Goal: Find specific fact: Find specific fact

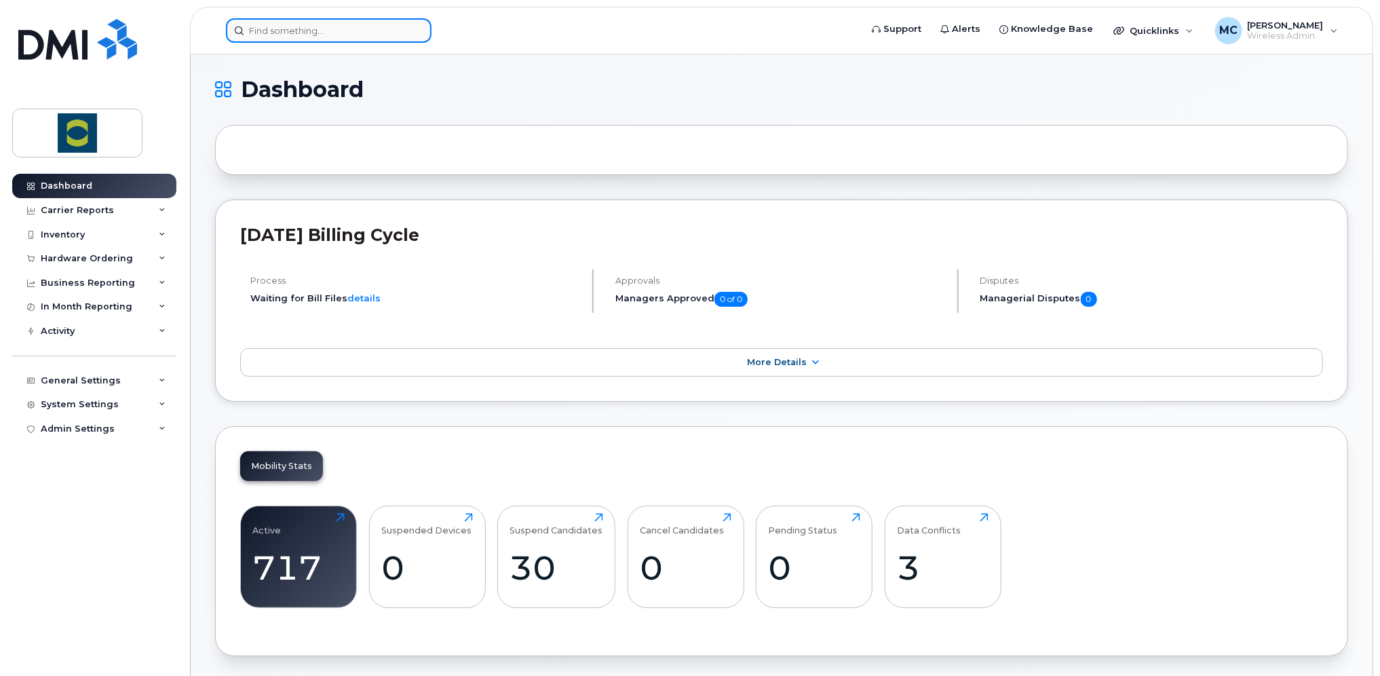
click at [299, 24] on input at bounding box center [329, 30] width 206 height 24
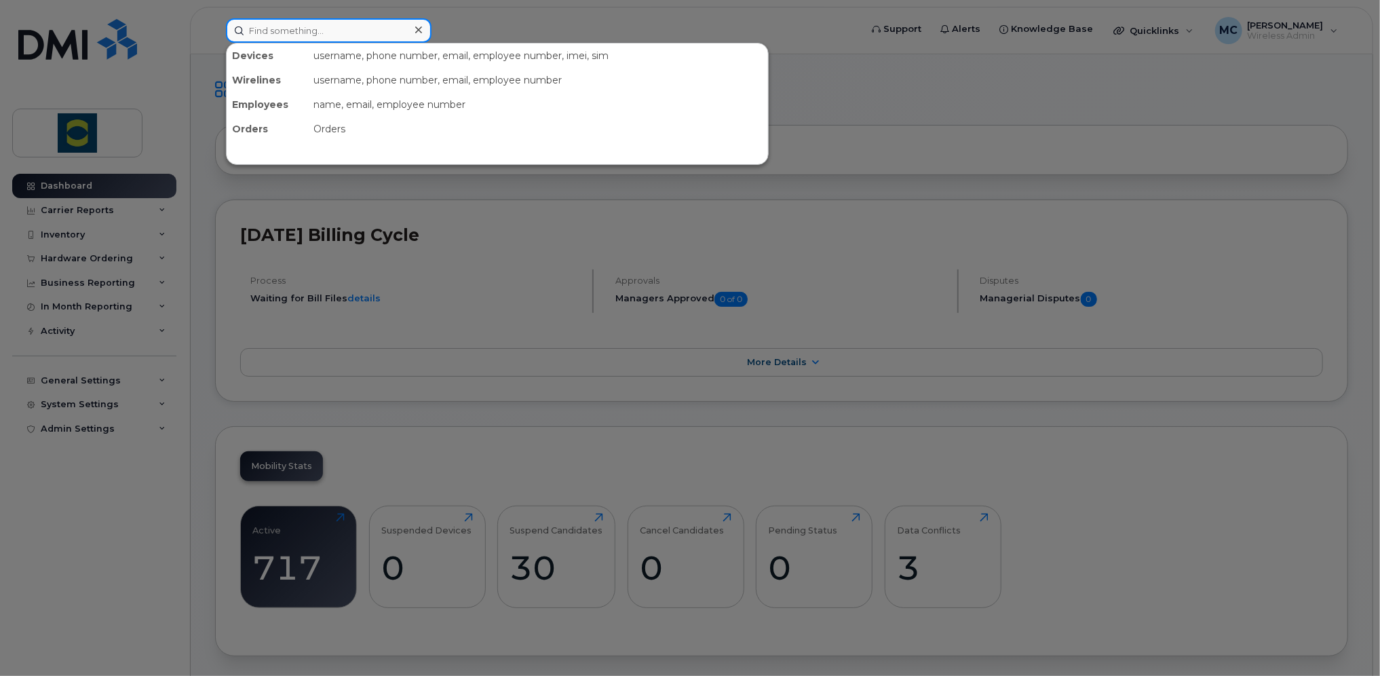
paste input "4505024003"
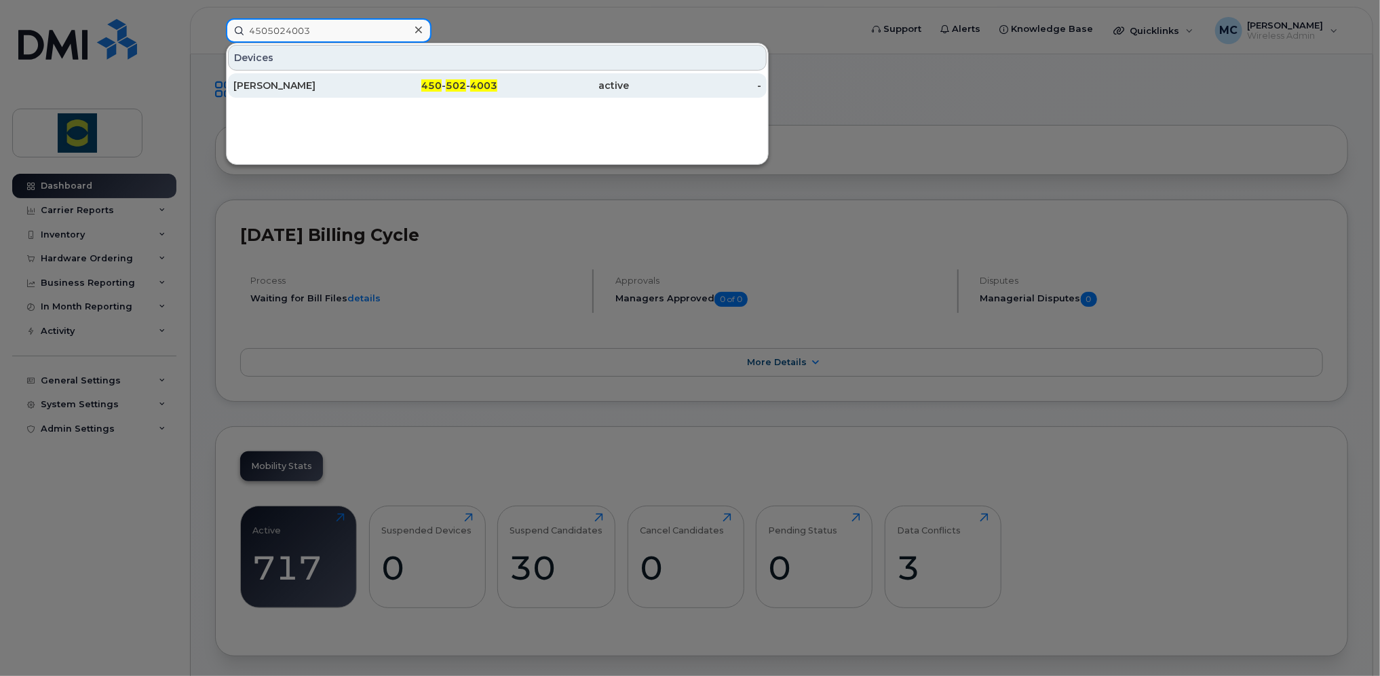
type input "4505024003"
click at [290, 88] on div "[PERSON_NAME]" at bounding box center [299, 86] width 132 height 14
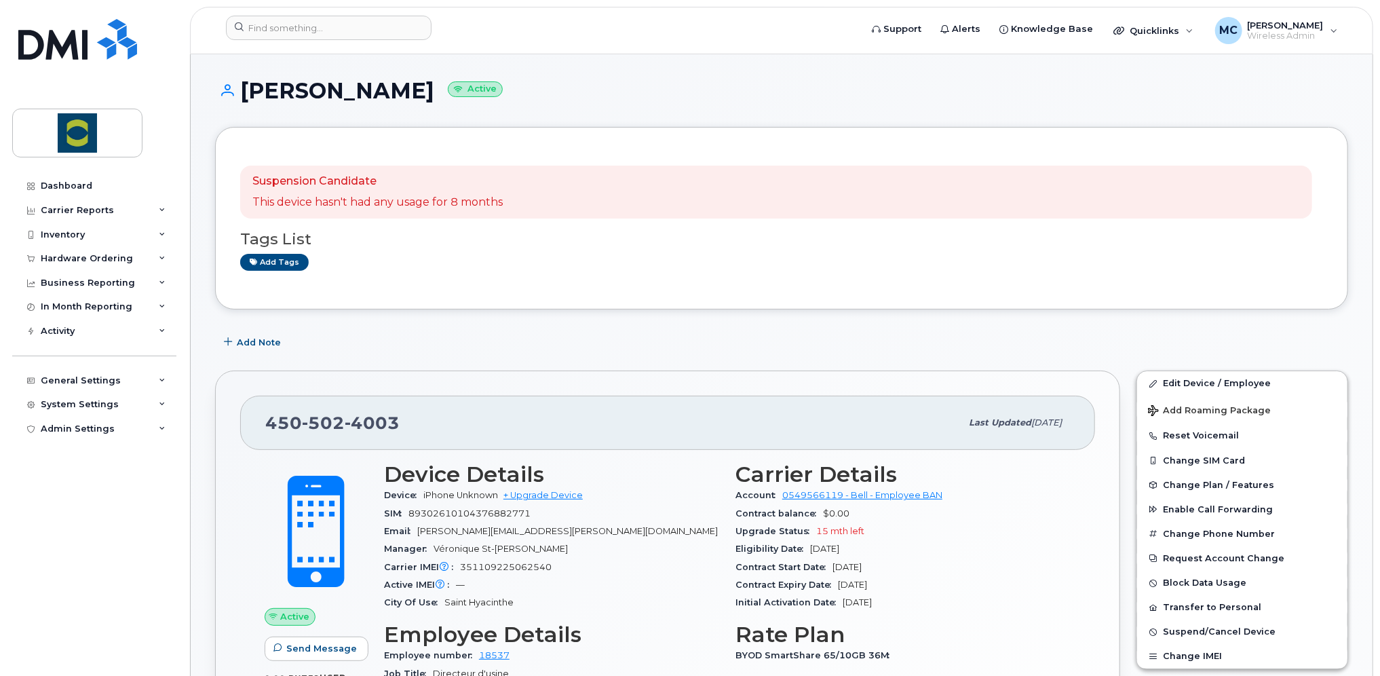
scroll to position [68, 0]
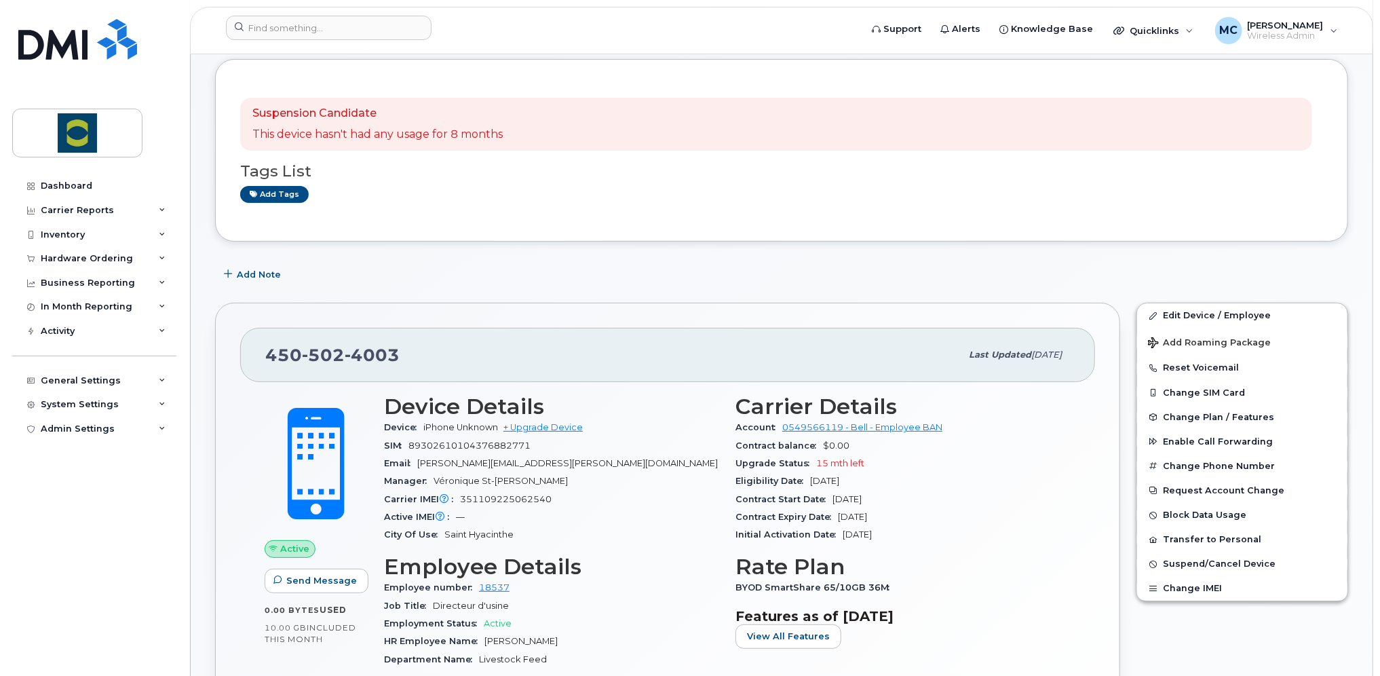
click at [605, 267] on div "Add Note" at bounding box center [781, 274] width 1133 height 24
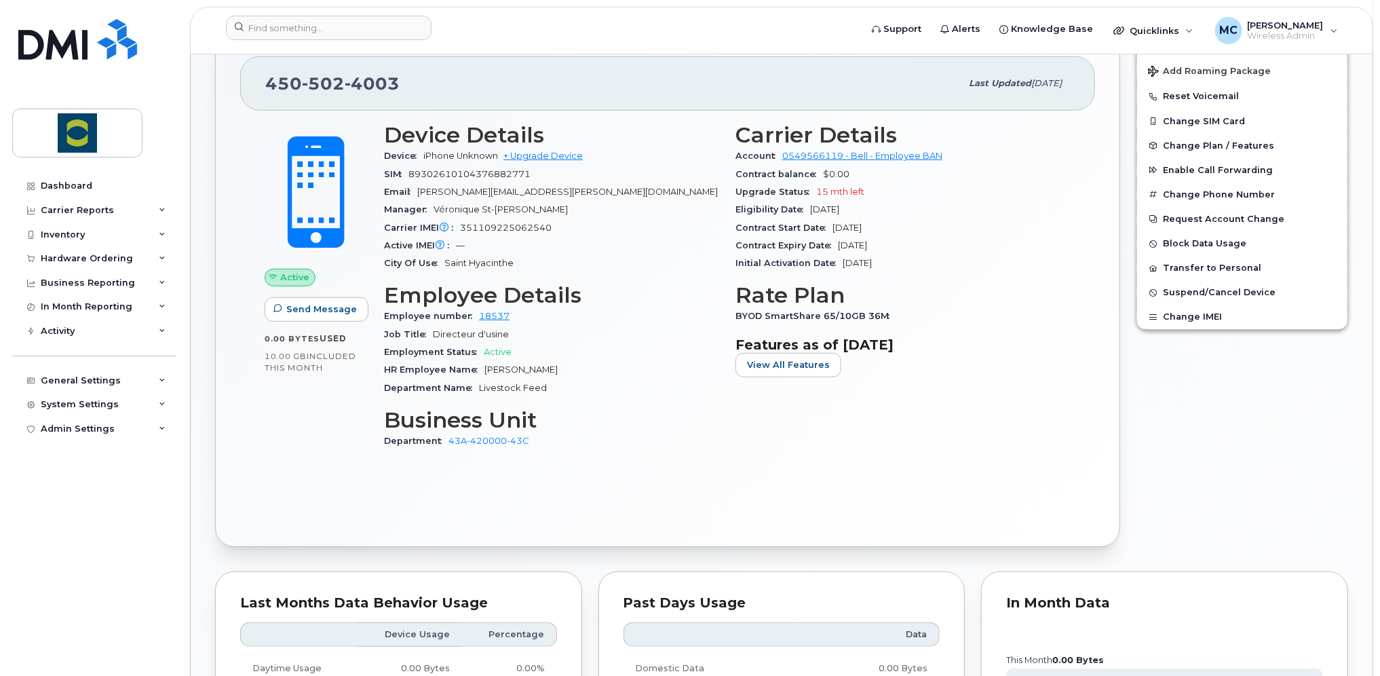
click at [516, 228] on span "351109225062540" at bounding box center [506, 228] width 92 height 10
copy span "351109225062540"
